Goal: Task Accomplishment & Management: Use online tool/utility

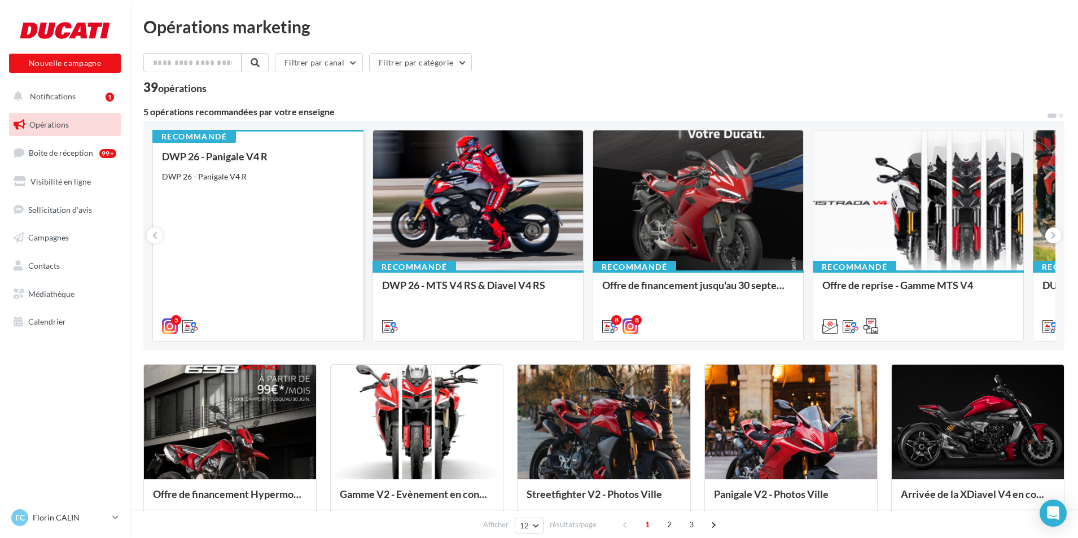
click at [235, 271] on div "DWP 26 - Panigale V4 R DWP 26 - Panigale V4 R" at bounding box center [258, 241] width 192 height 180
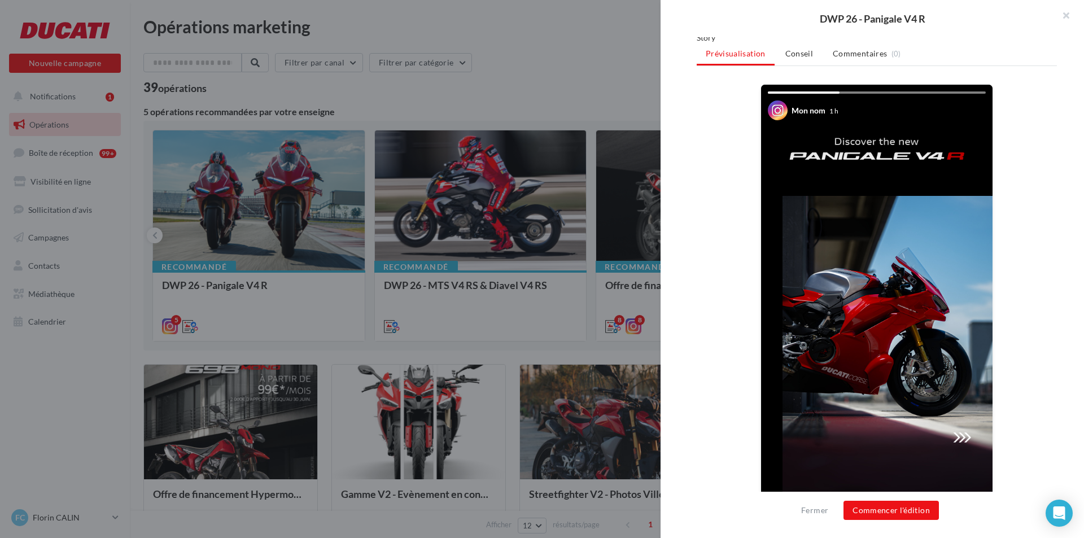
scroll to position [169, 0]
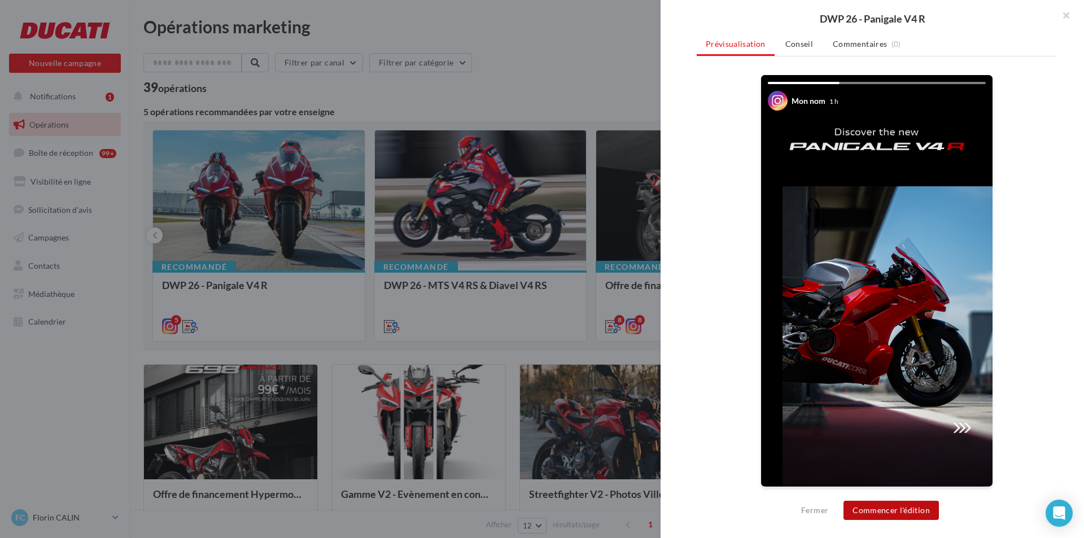
click at [890, 510] on button "Commencer l'édition" at bounding box center [890, 510] width 95 height 19
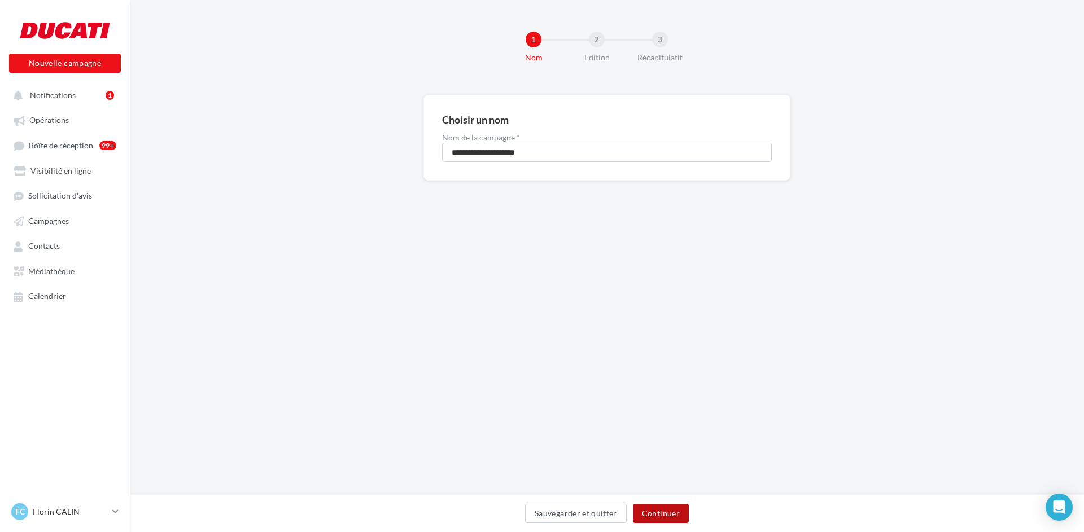
click at [666, 516] on button "Continuer" at bounding box center [661, 513] width 56 height 19
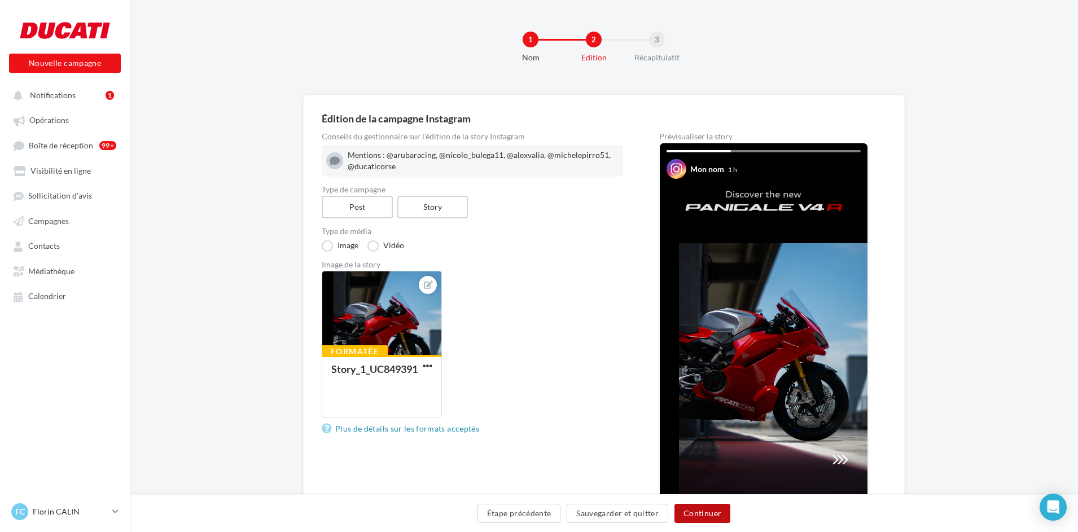
click at [714, 513] on button "Continuer" at bounding box center [703, 513] width 56 height 19
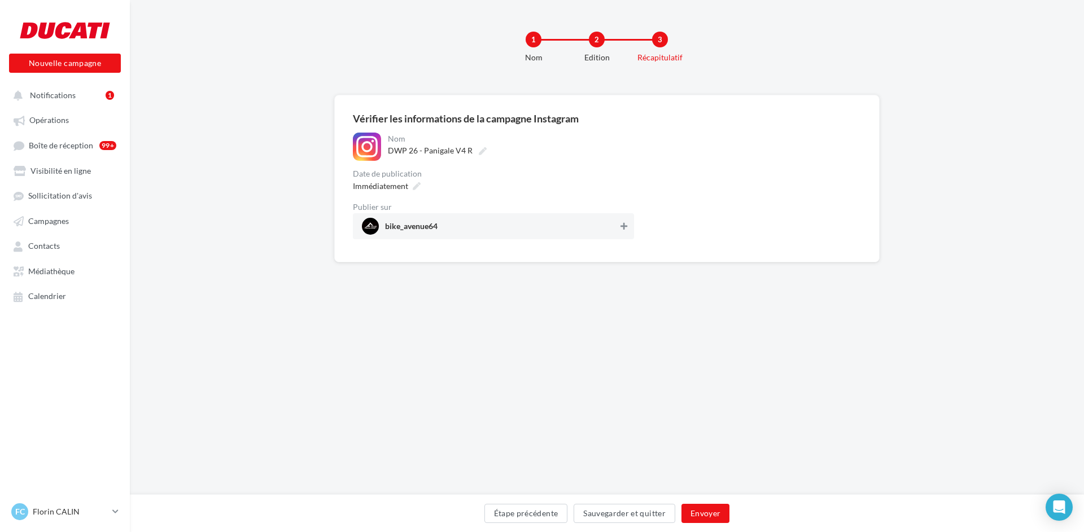
click at [619, 229] on button at bounding box center [623, 227] width 11 height 14
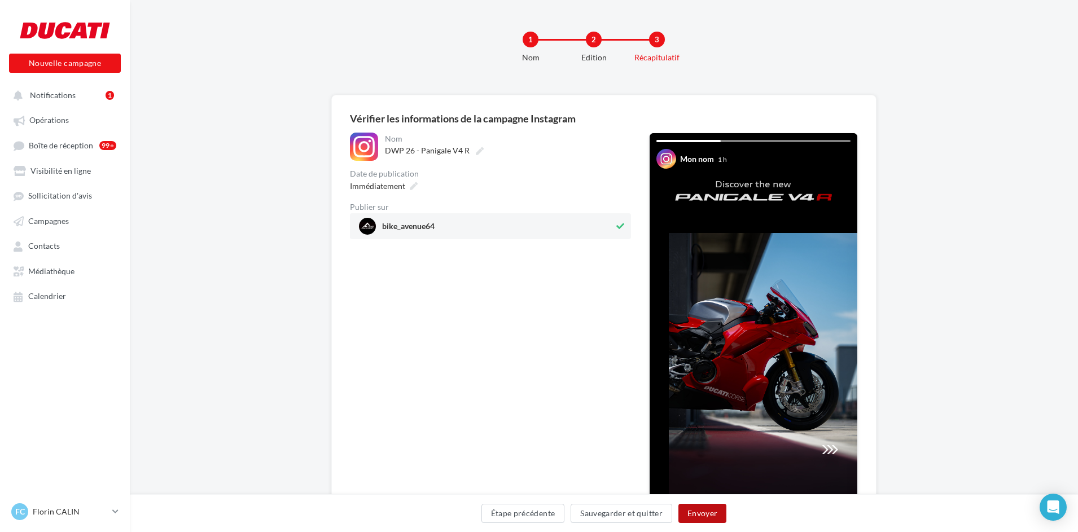
click at [711, 513] on button "Envoyer" at bounding box center [703, 513] width 48 height 19
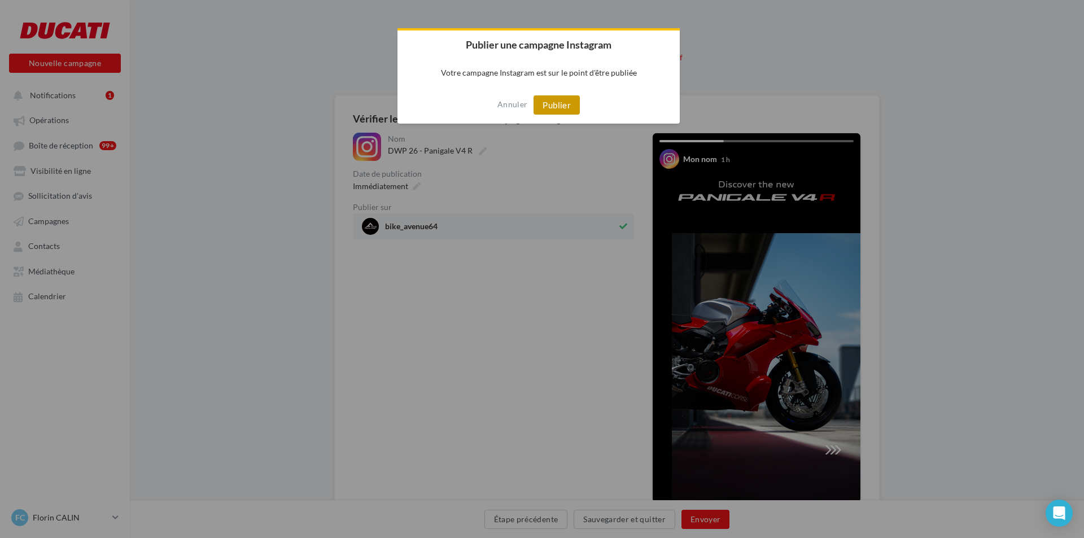
click at [553, 103] on button "Publier" at bounding box center [556, 104] width 46 height 19
